Goal: Task Accomplishment & Management: Use online tool/utility

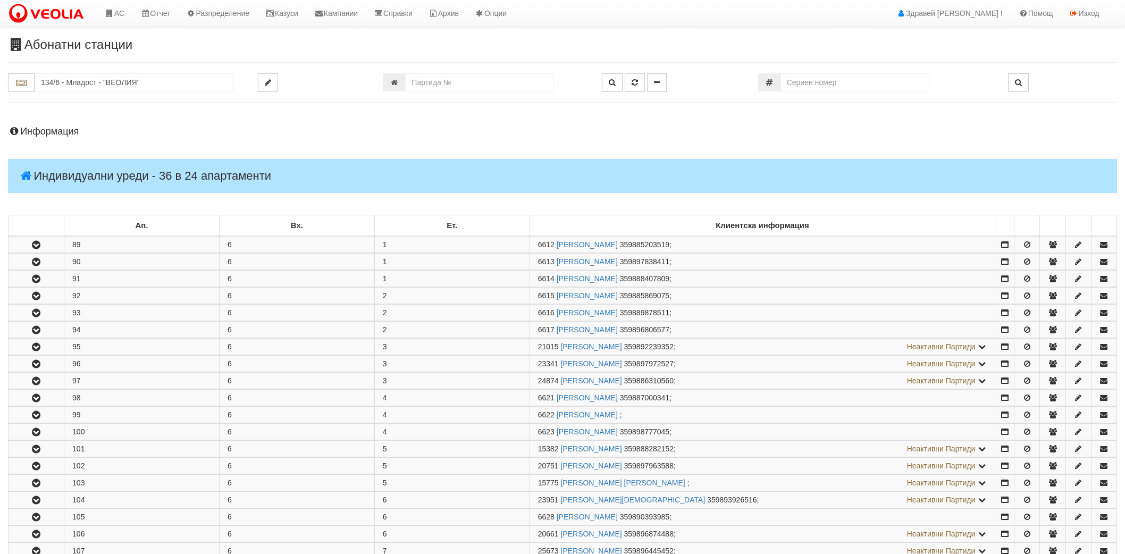
scroll to position [295, 0]
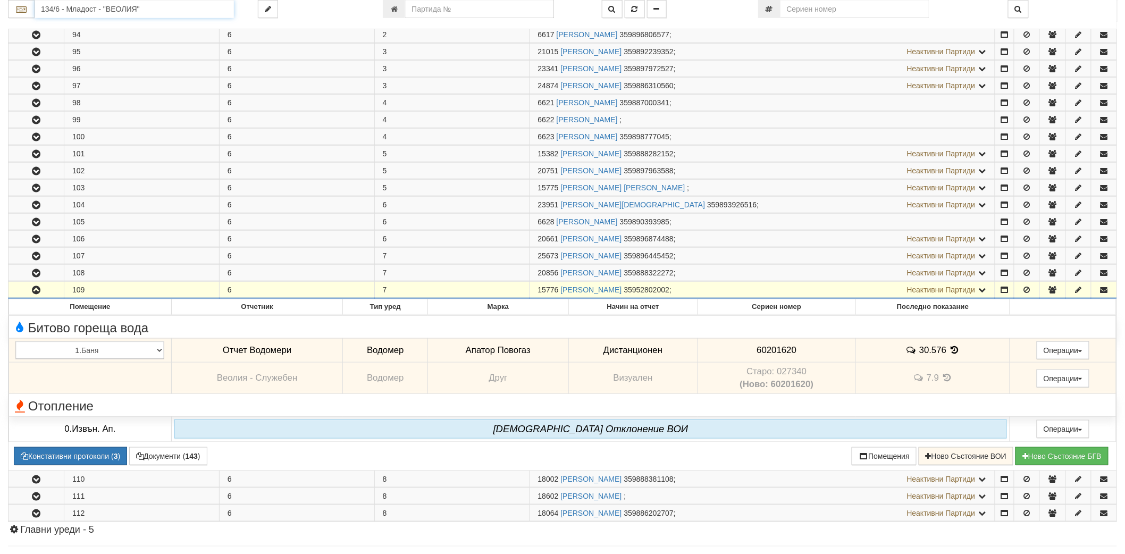
click at [137, 12] on input "134/6 - Младост - "ВЕОЛИЯ"" at bounding box center [134, 9] width 199 height 18
click at [424, 13] on input "number" at bounding box center [479, 9] width 149 height 18
type input "13414"
type input "148/2,3 - "[PERSON_NAME] [GEOGRAPHIC_DATA] " ЕАД"
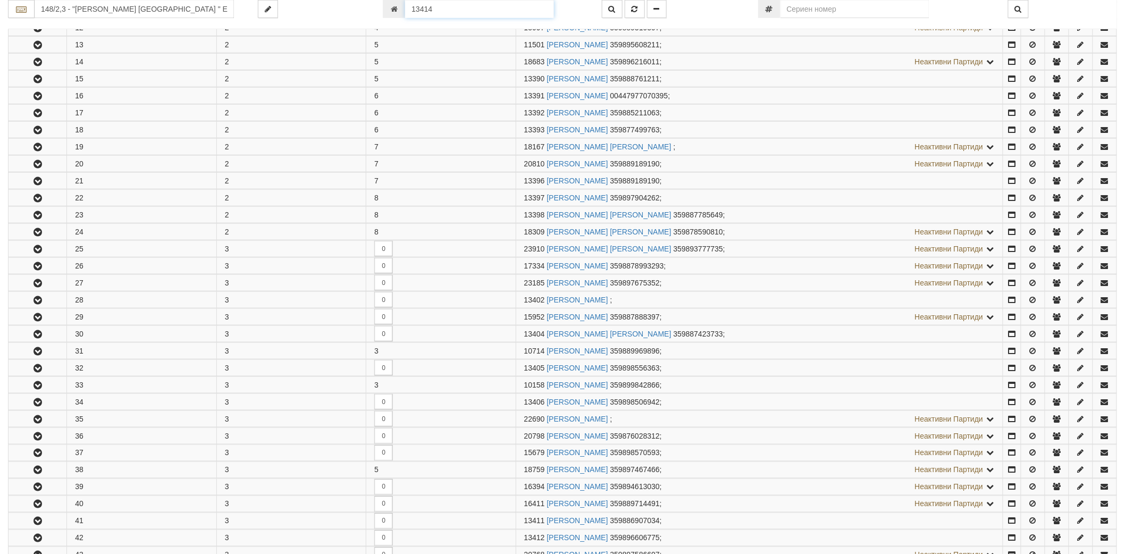
scroll to position [763, 0]
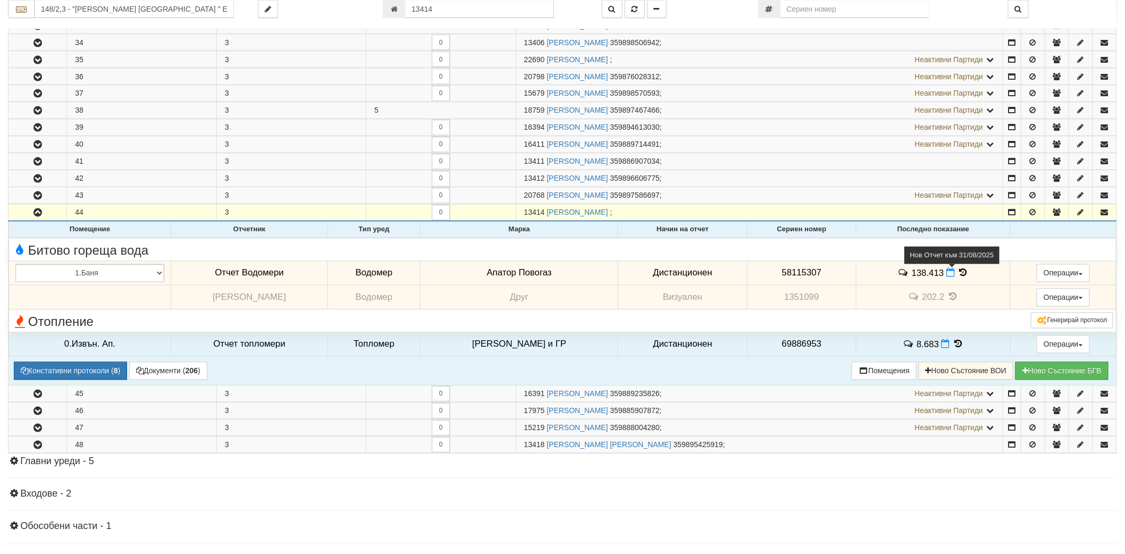
click at [946, 274] on icon at bounding box center [950, 272] width 9 height 9
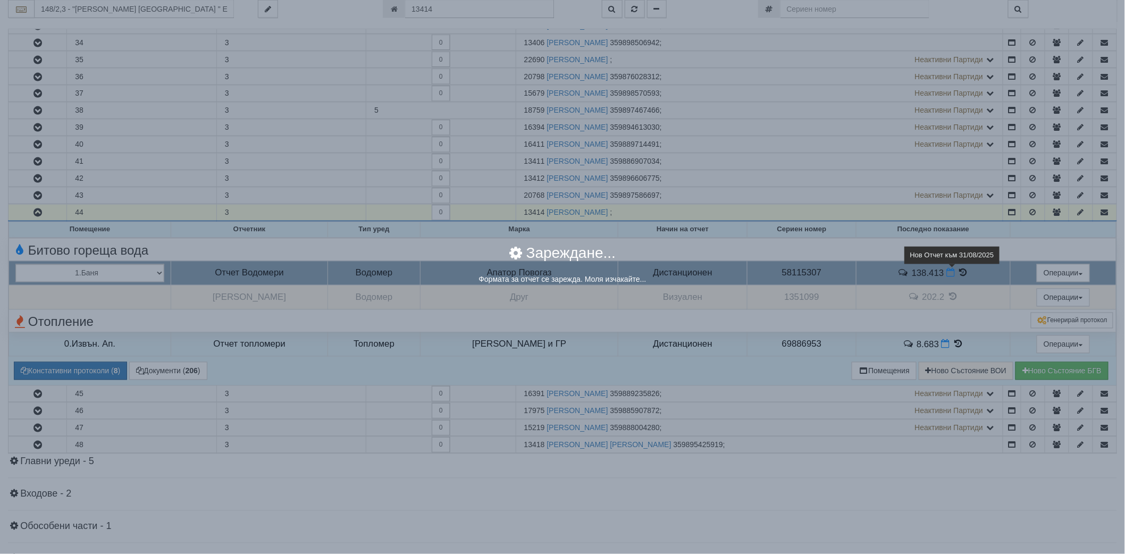
select select "8ac75930-9bfd-e511-80be-8d5a1dced85a"
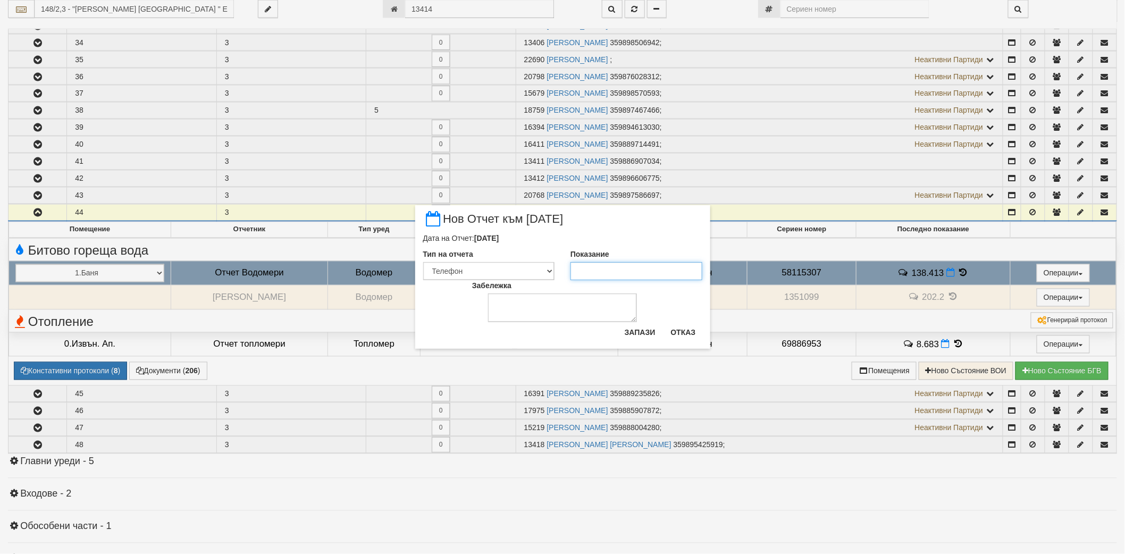
click at [623, 265] on input "Показание" at bounding box center [636, 271] width 132 height 18
type input "140.938"
click at [645, 326] on button "Запази" at bounding box center [640, 332] width 44 height 17
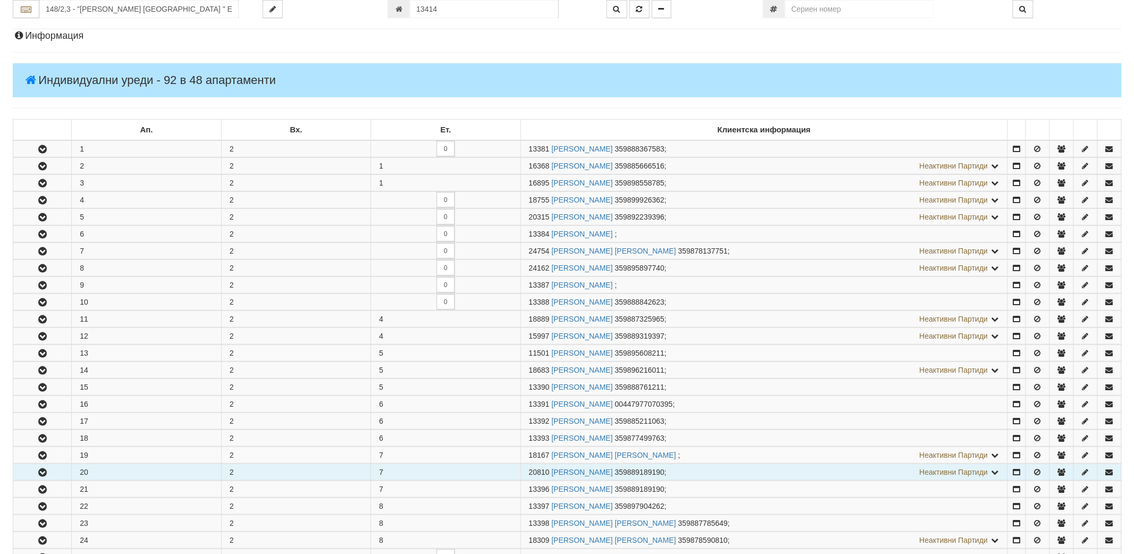
scroll to position [0, 0]
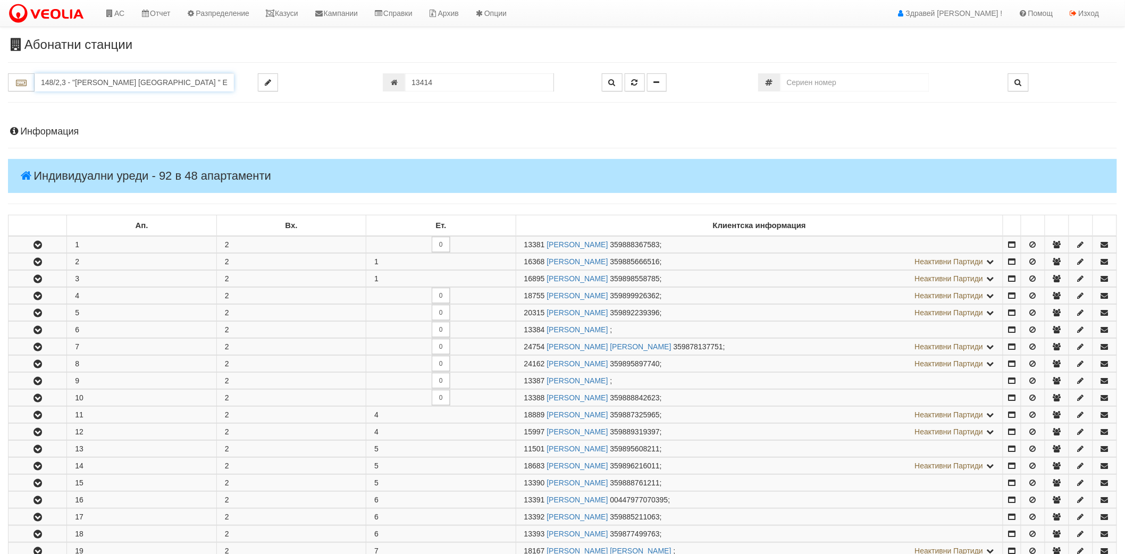
click at [77, 78] on input "148/2,3 - "[PERSON_NAME] [GEOGRAPHIC_DATA] " ЕАД" at bounding box center [134, 82] width 199 height 18
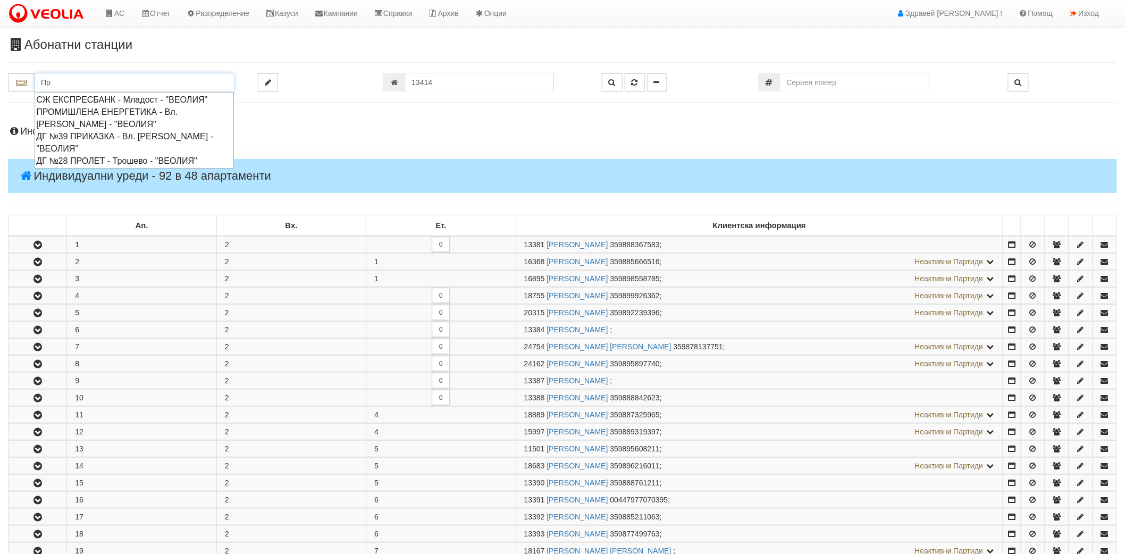
click at [105, 160] on div "ДГ №28 ПРОЛЕТ - Трошево - "ВЕОЛИЯ"" at bounding box center [134, 161] width 196 height 12
type input "ДГ №28 ПРОЛЕТ - Трошево - "ВЕОЛИЯ""
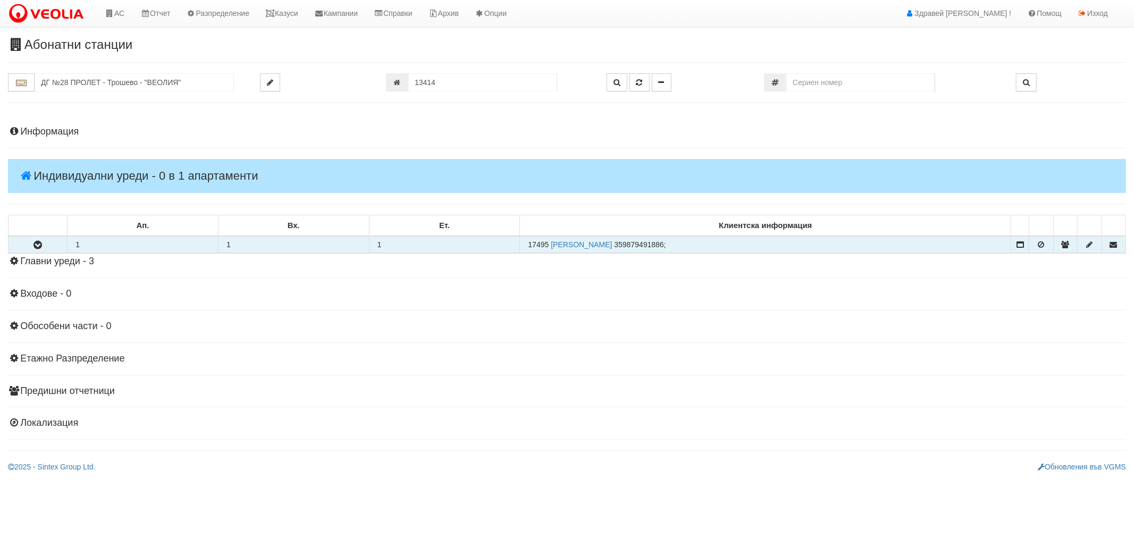
drag, startPoint x: 527, startPoint y: 247, endPoint x: 548, endPoint y: 246, distance: 21.3
click at [548, 246] on td "17495 [PERSON_NAME] 359879491886 ;" at bounding box center [765, 244] width 491 height 17
